Goal: Task Accomplishment & Management: Use online tool/utility

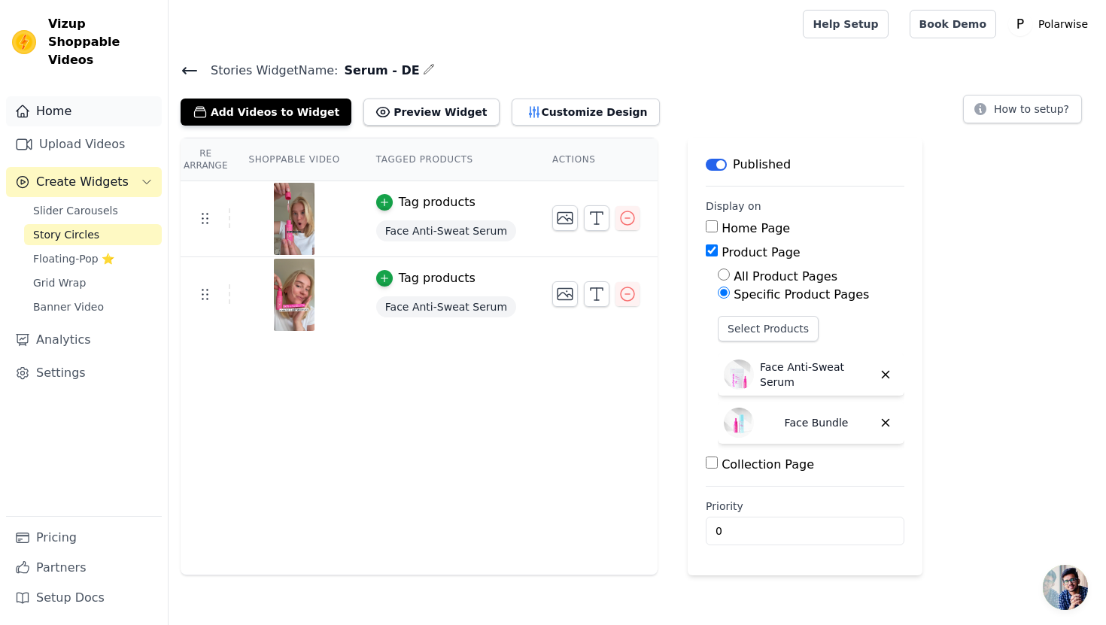
click at [77, 97] on link "Home" at bounding box center [84, 111] width 156 height 30
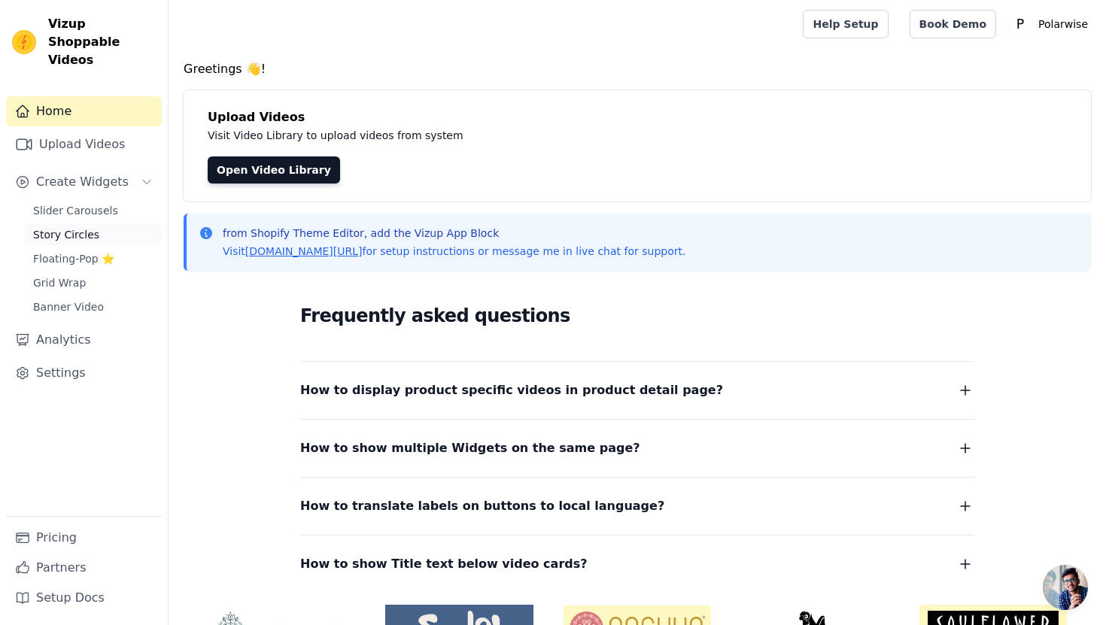
click at [85, 227] on span "Story Circles" at bounding box center [66, 234] width 66 height 15
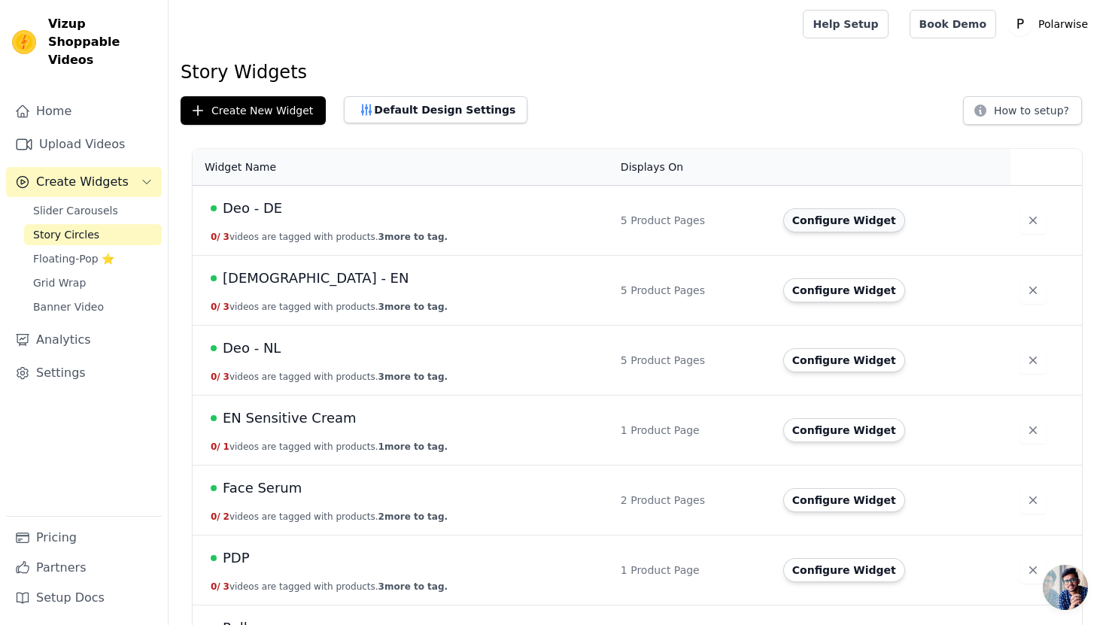
click at [847, 214] on button "Configure Widget" at bounding box center [844, 220] width 122 height 24
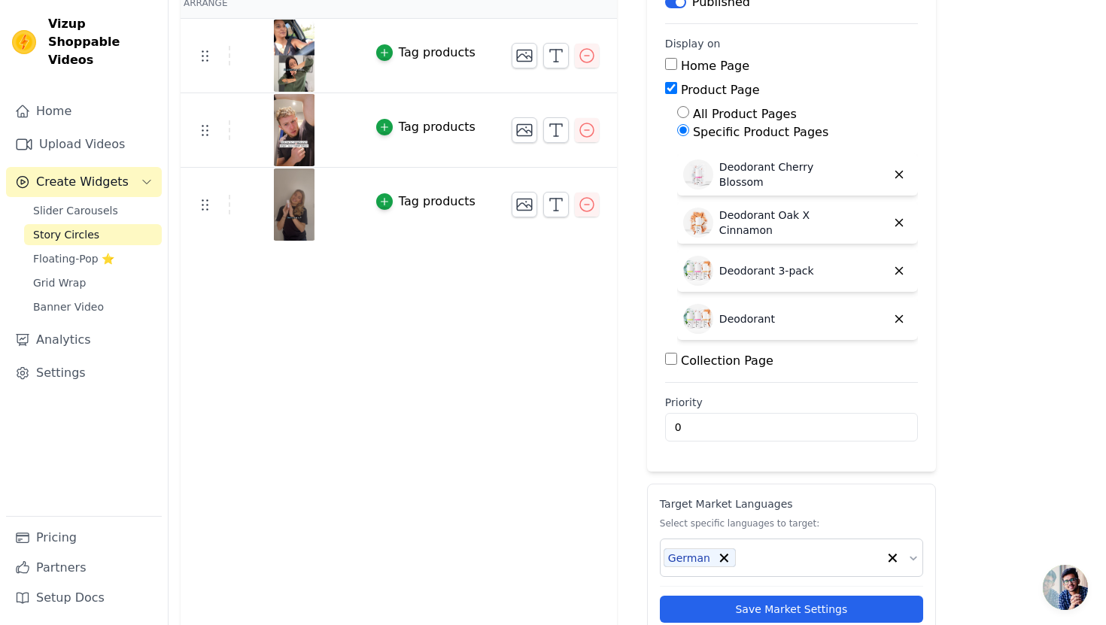
scroll to position [168, 0]
